Goal: Transaction & Acquisition: Purchase product/service

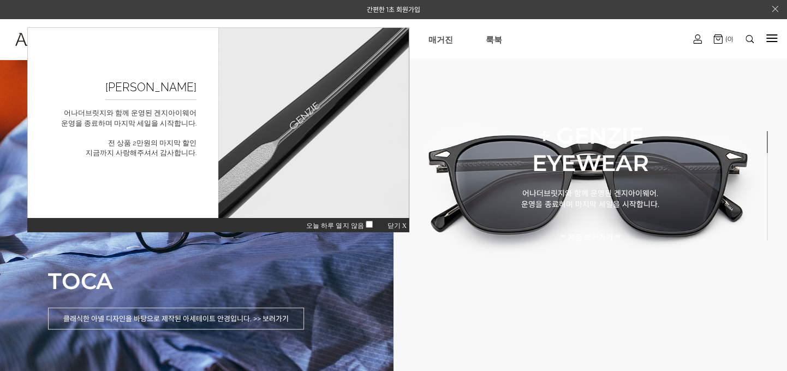
click at [401, 222] on span "닫기 X" at bounding box center [397, 226] width 20 height 8
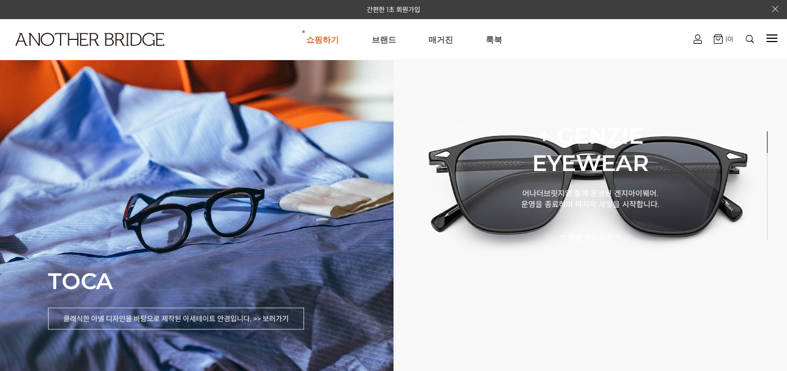
click at [777, 35] on div "쇼핑하기 AnotherBridge Genzie BEST [GEOGRAPHIC_DATA] 매거진 [GEOGRAPHIC_DATA] 로그인하기 로그…" at bounding box center [393, 39] width 787 height 40
click at [768, 38] on div at bounding box center [771, 38] width 11 height 1
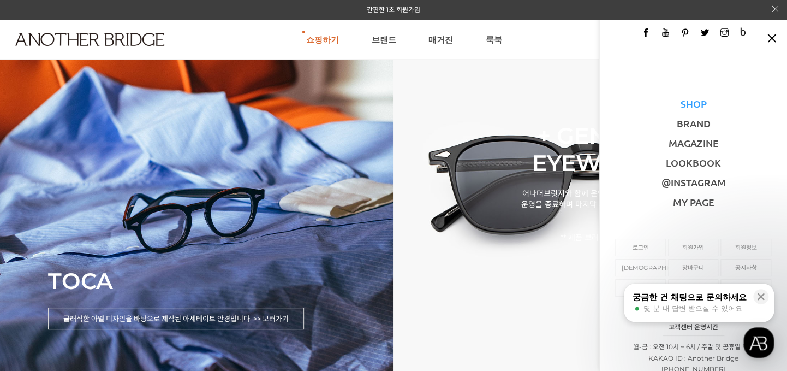
click at [698, 108] on link "SHOP" at bounding box center [694, 103] width 26 height 13
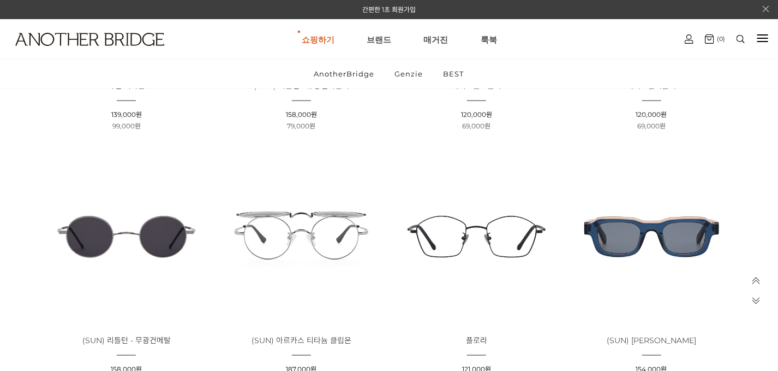
scroll to position [2015, 0]
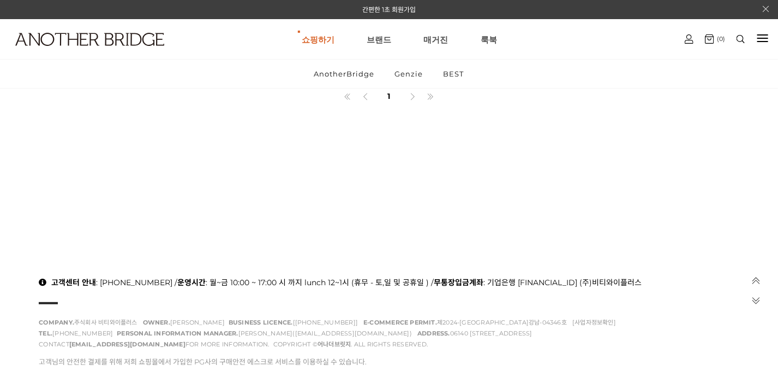
drag, startPoint x: 780, startPoint y: 39, endPoint x: 766, endPoint y: 338, distance: 298.9
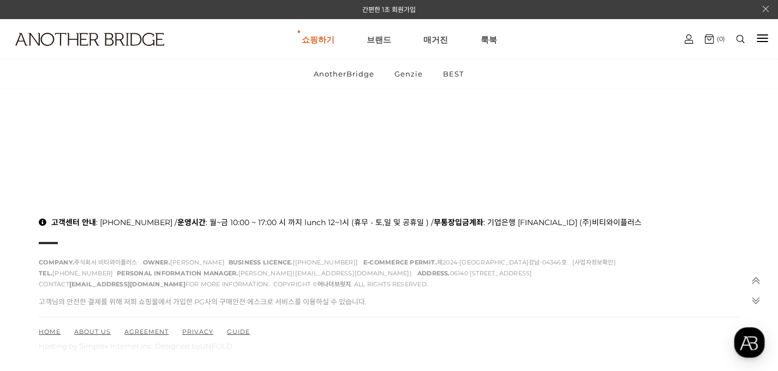
scroll to position [0, 0]
drag, startPoint x: 63, startPoint y: 122, endPoint x: 176, endPoint y: 108, distance: 113.3
